Goal: Task Accomplishment & Management: Manage account settings

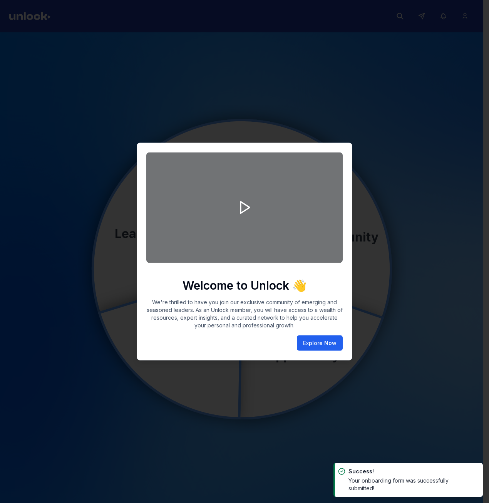
click at [317, 342] on button "Explore Now" at bounding box center [320, 342] width 46 height 15
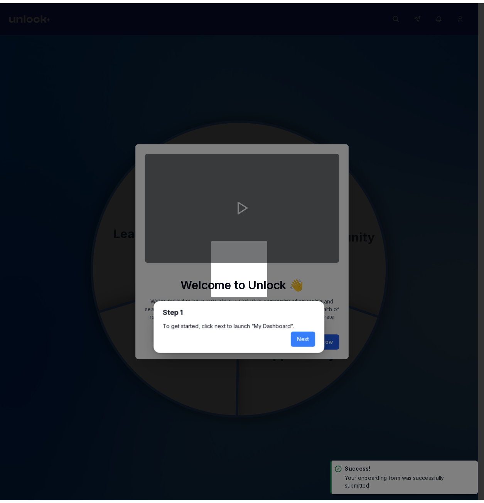
scroll to position [3, 0]
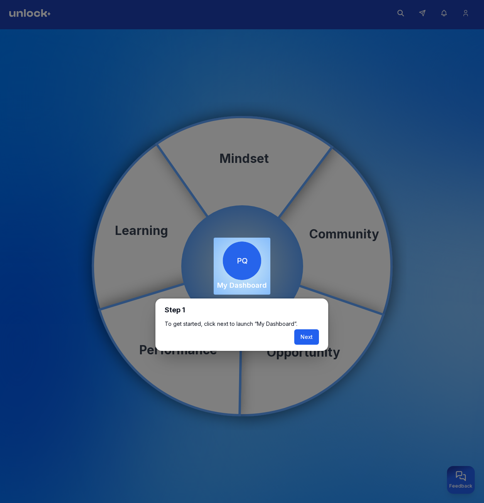
click at [305, 336] on button "Next" at bounding box center [306, 336] width 25 height 15
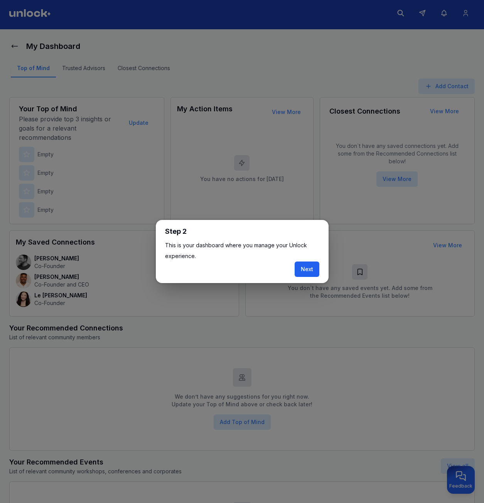
click at [311, 264] on button "Next" at bounding box center [306, 269] width 25 height 15
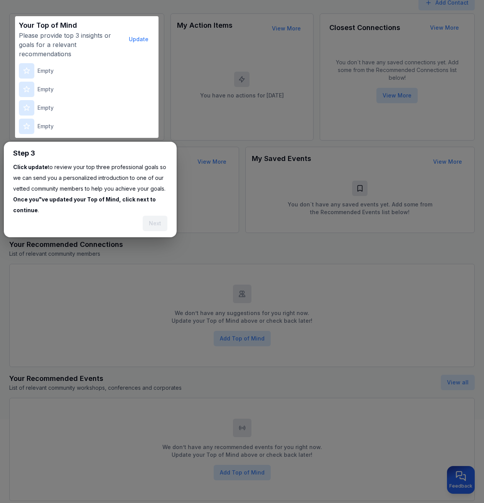
scroll to position [95, 0]
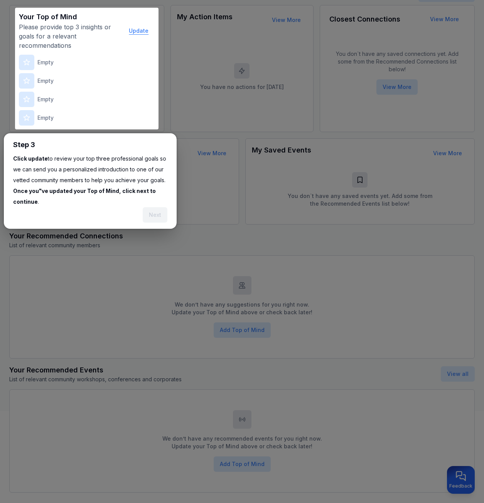
click at [142, 34] on button "Update" at bounding box center [139, 30] width 32 height 15
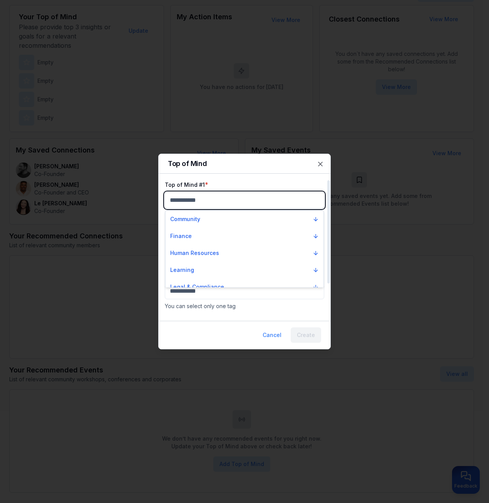
click at [250, 198] on body "My Dashboard Top of Mind Trusted Advisors Closest Connections Add Contact Your …" at bounding box center [242, 156] width 484 height 503
click at [236, 228] on div "Finance" at bounding box center [245, 236] width 158 height 17
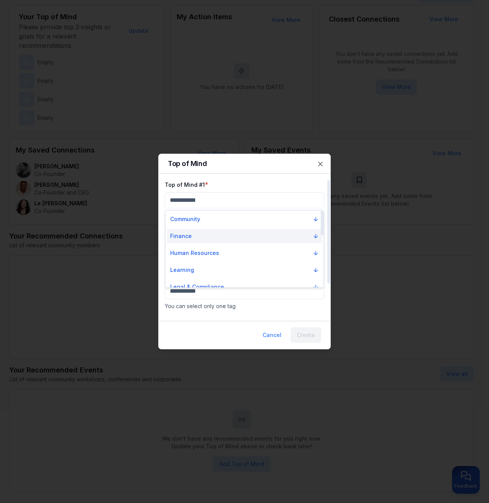
click at [230, 237] on button "Finance" at bounding box center [244, 236] width 155 height 14
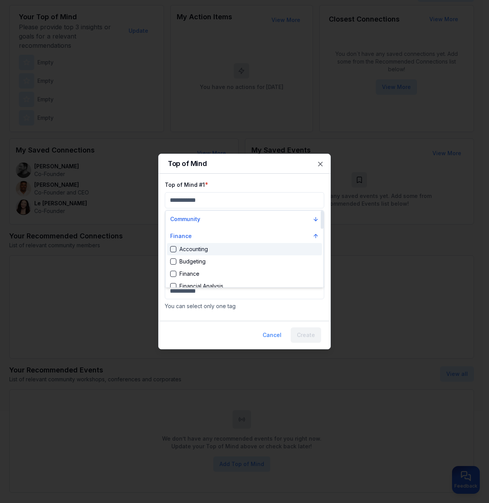
click at [226, 249] on div "Accounting" at bounding box center [244, 249] width 155 height 12
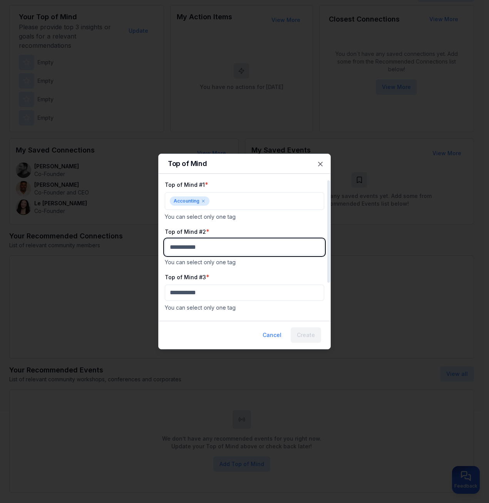
click at [218, 249] on body "My Dashboard Top of Mind Trusted Advisors Closest Connections Add Contact Your …" at bounding box center [242, 156] width 484 height 503
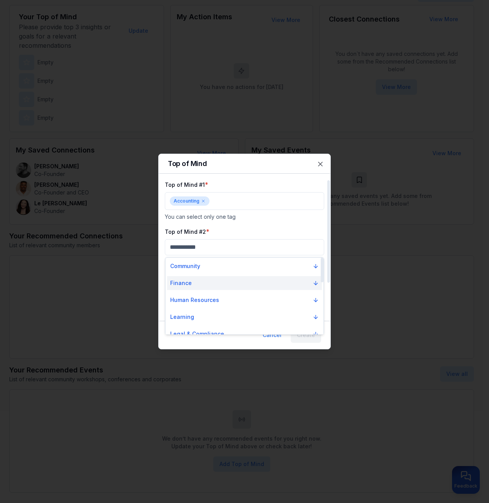
click at [219, 276] on button "Finance" at bounding box center [244, 283] width 155 height 14
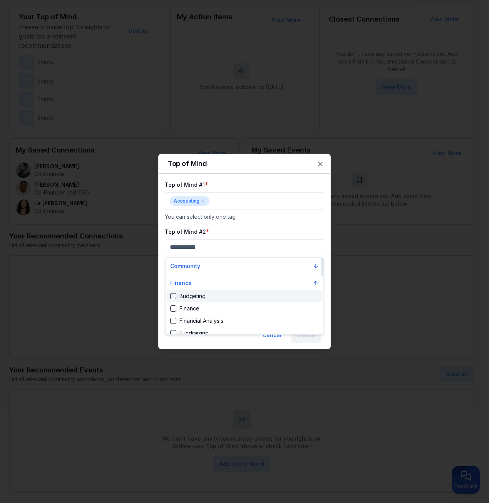
click at [220, 304] on div "Finance" at bounding box center [244, 309] width 155 height 12
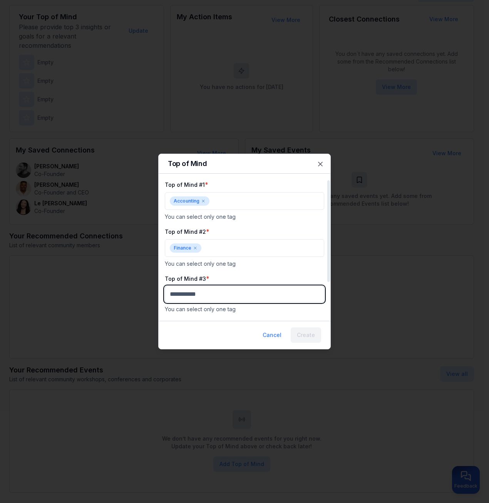
click at [219, 298] on body "My Dashboard Top of Mind Trusted Advisors Closest Connections Add Contact Your …" at bounding box center [242, 156] width 484 height 503
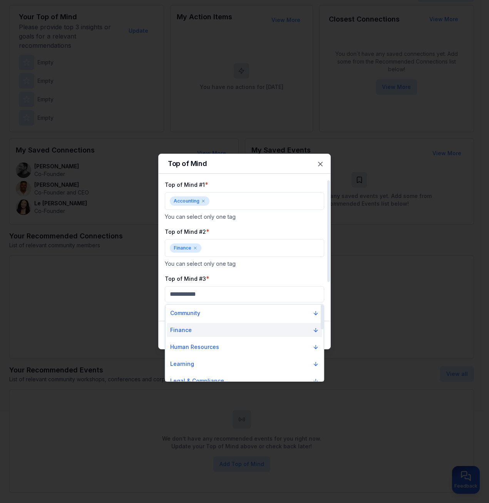
click at [212, 328] on button "Finance" at bounding box center [244, 330] width 155 height 14
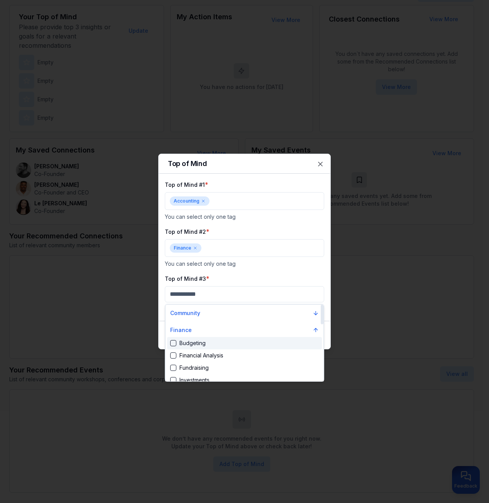
click at [211, 350] on div "Financial Analysis" at bounding box center [244, 356] width 155 height 12
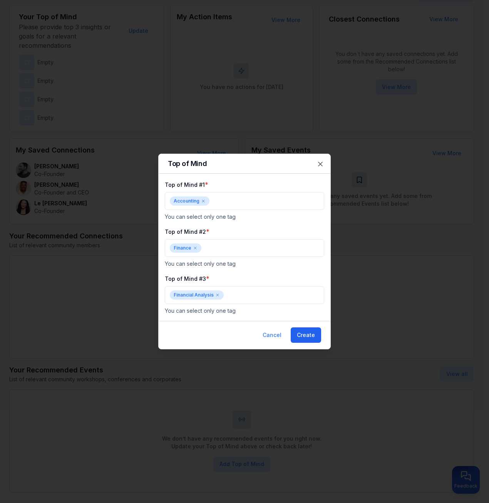
click at [305, 331] on button "Create" at bounding box center [306, 335] width 30 height 15
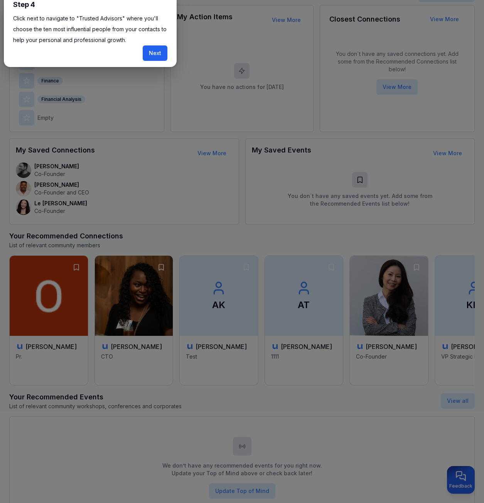
click at [161, 55] on button "Next" at bounding box center [155, 52] width 25 height 15
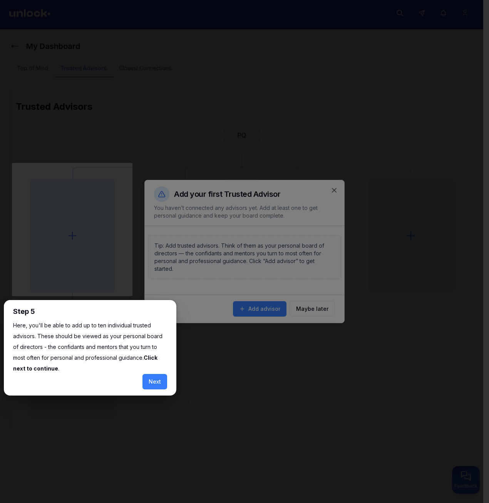
click at [158, 373] on div at bounding box center [242, 250] width 484 height 506
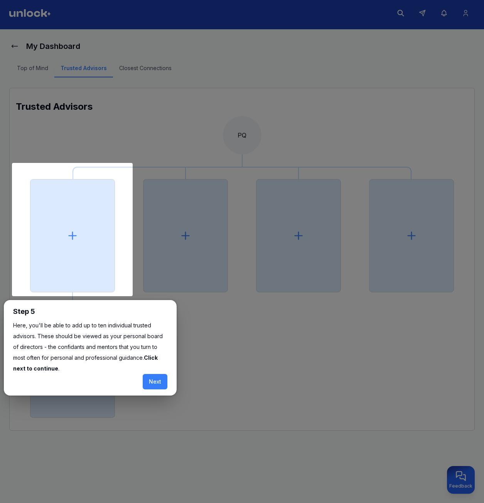
click at [158, 377] on button "Next" at bounding box center [155, 381] width 25 height 15
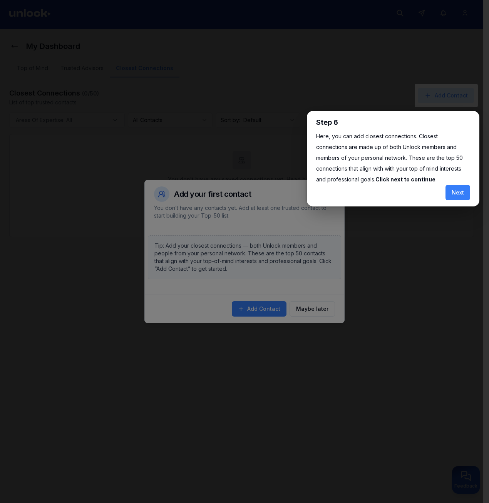
click at [230, 262] on div at bounding box center [242, 250] width 484 height 506
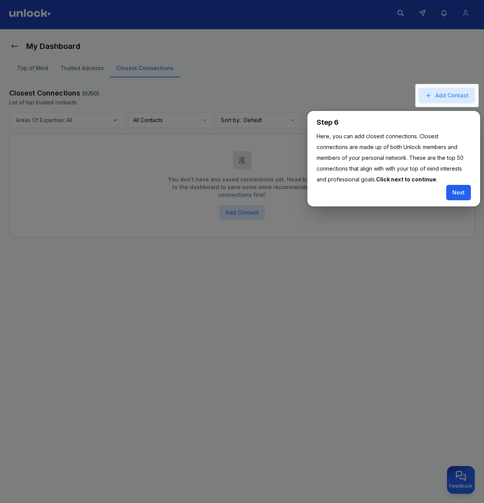
click at [462, 198] on button "Next" at bounding box center [458, 192] width 25 height 15
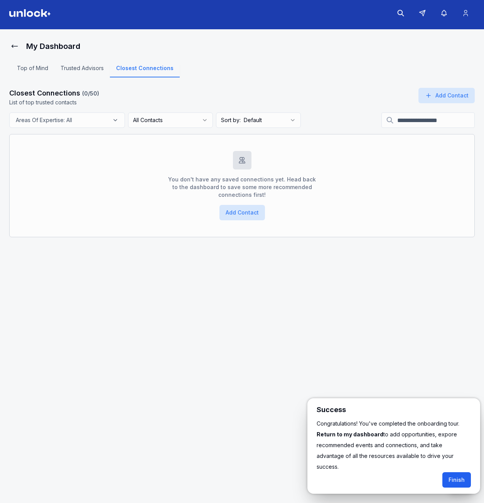
click at [448, 472] on button "Finish" at bounding box center [456, 479] width 29 height 15
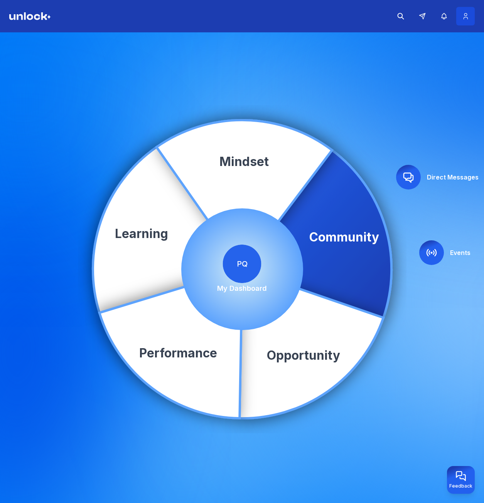
click at [463, 12] on button at bounding box center [465, 16] width 18 height 18
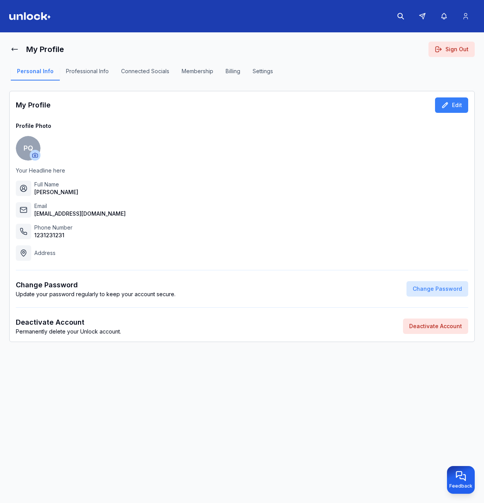
click at [457, 47] on button "Sign Out" at bounding box center [451, 49] width 46 height 15
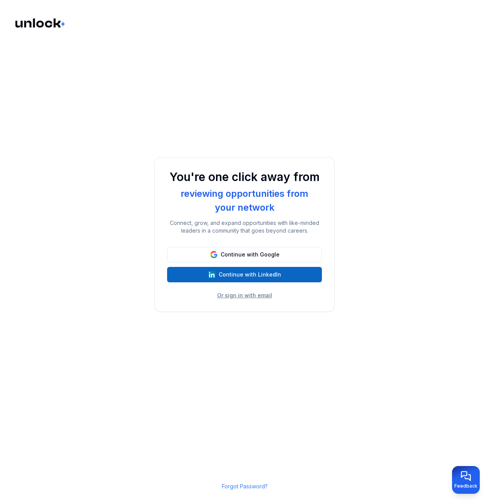
click at [244, 485] on link "Forgot Password?" at bounding box center [245, 486] width 46 height 7
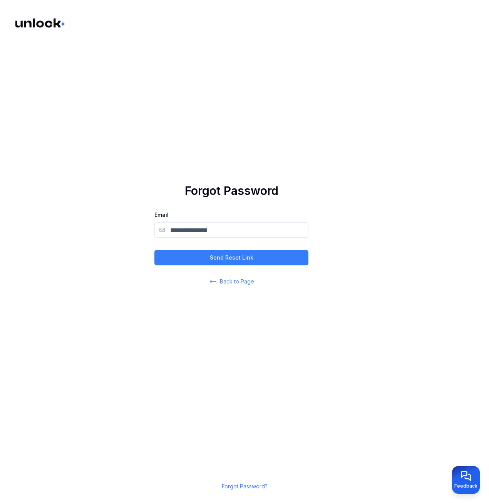
click at [194, 238] on div "Forgot Password Email Send Reset Link Back to Page" at bounding box center [232, 235] width 154 height 102
drag, startPoint x: 194, startPoint y: 238, endPoint x: 196, endPoint y: 232, distance: 6.5
click at [194, 234] on input "Email" at bounding box center [232, 229] width 154 height 15
paste input "**********"
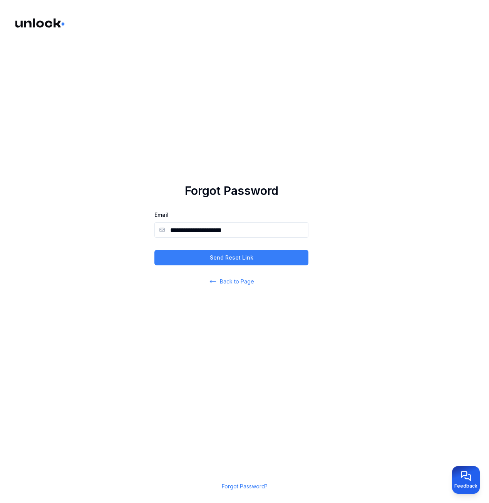
type input "**********"
click at [355, 214] on main "**********" at bounding box center [244, 251] width 489 height 503
click at [308, 255] on button "Send Reset Link" at bounding box center [232, 257] width 154 height 15
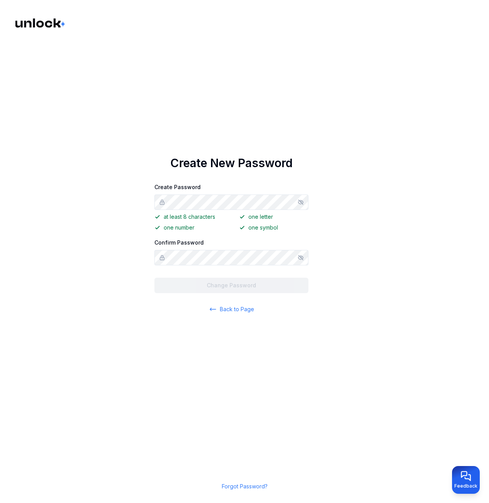
click at [300, 203] on icon "Show/hide password" at bounding box center [301, 202] width 6 height 6
click at [143, 200] on main "Create New Password Create Password at least 8 characters one letter one number…" at bounding box center [244, 251] width 489 height 503
click at [163, 259] on icon at bounding box center [162, 258] width 6 height 6
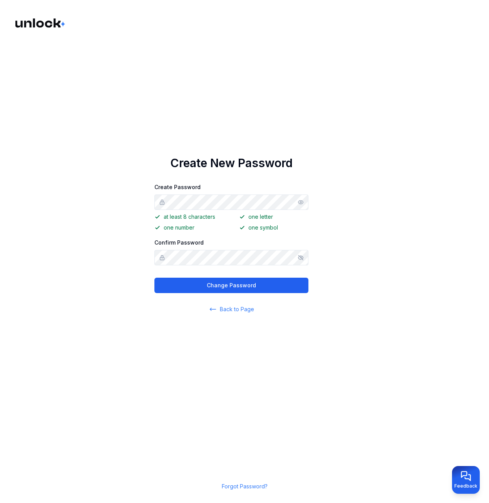
click at [246, 283] on button "Change Password" at bounding box center [232, 285] width 154 height 15
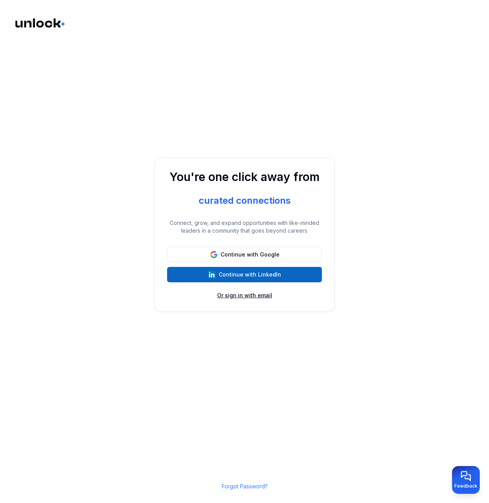
click at [244, 297] on button "Or sign in with email" at bounding box center [244, 296] width 55 height 8
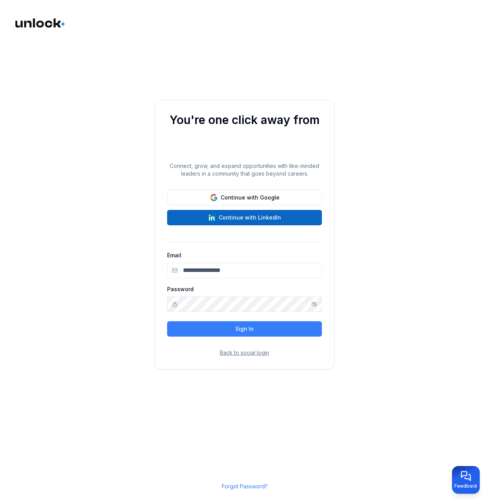
type input "**********"
click at [237, 272] on input "**********" at bounding box center [244, 270] width 155 height 15
click at [332, 294] on div "**********" at bounding box center [245, 234] width 180 height 269
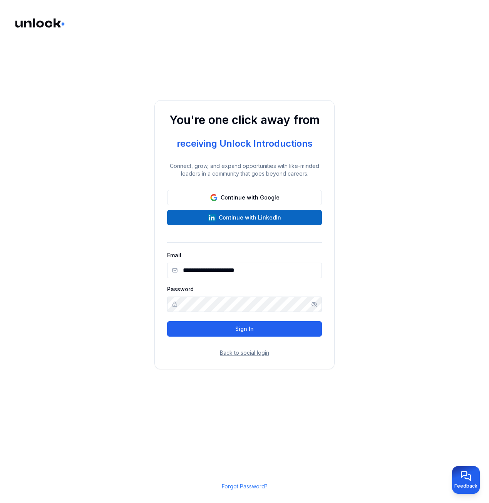
click at [292, 323] on button "Sign In" at bounding box center [244, 328] width 155 height 15
